Goal: Task Accomplishment & Management: Use online tool/utility

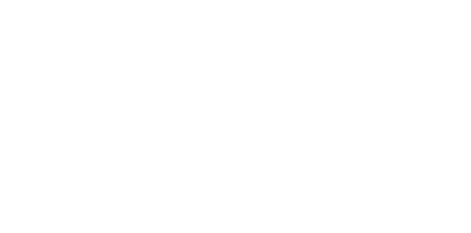
click at [394, 42] on button "Close" at bounding box center [380, 41] width 27 height 12
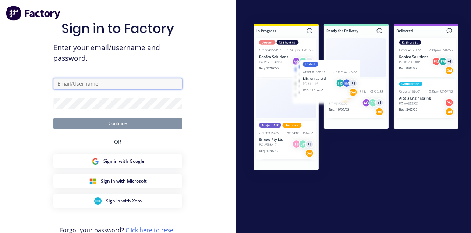
click at [130, 89] on input "text" at bounding box center [117, 83] width 129 height 11
type input "[EMAIL_ADDRESS][DOMAIN_NAME]"
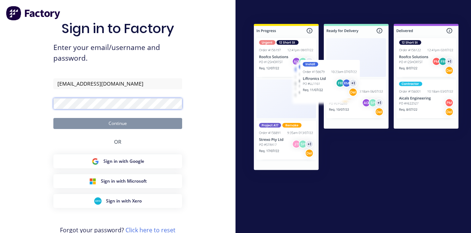
click at [53, 118] on button "Continue" at bounding box center [117, 123] width 129 height 11
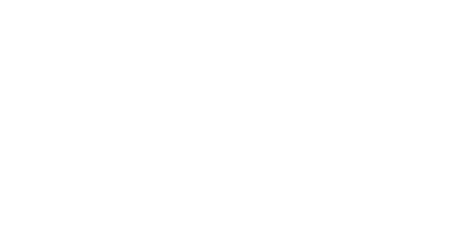
scroll to position [239, 0]
click at [68, 102] on div "Tracking" at bounding box center [58, 101] width 20 height 7
click at [315, 207] on button "button" at bounding box center [310, 207] width 9 height 9
click at [232, 115] on button "Clock Off" at bounding box center [212, 117] width 40 height 12
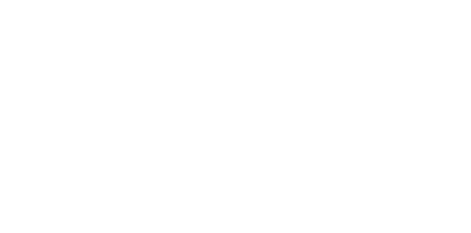
click at [232, 121] on button "Clock Off" at bounding box center [212, 122] width 40 height 12
click at [394, 41] on button "Close" at bounding box center [380, 41] width 27 height 12
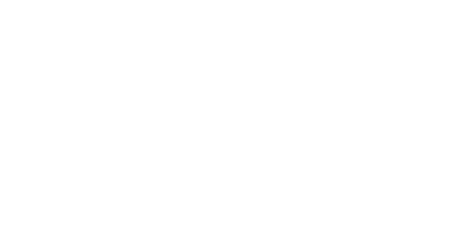
click at [68, 100] on div "Tracking" at bounding box center [58, 101] width 20 height 7
click at [313, 210] on button "button" at bounding box center [307, 207] width 9 height 9
click at [232, 116] on button "Clock Off" at bounding box center [212, 117] width 40 height 12
